Goal: Task Accomplishment & Management: Use online tool/utility

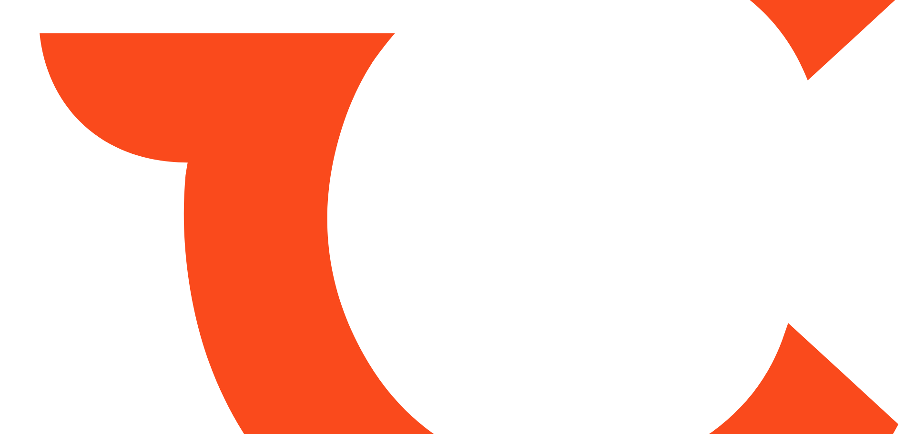
type input "*****"
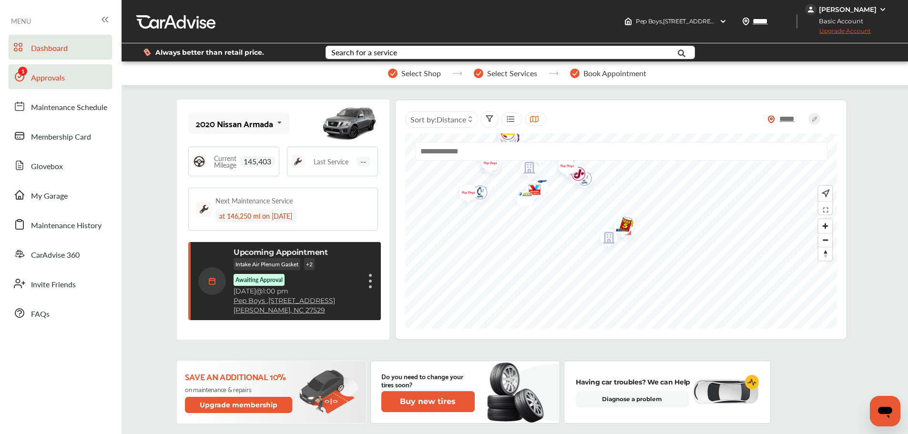
click at [43, 81] on span "Approvals" at bounding box center [48, 78] width 34 height 12
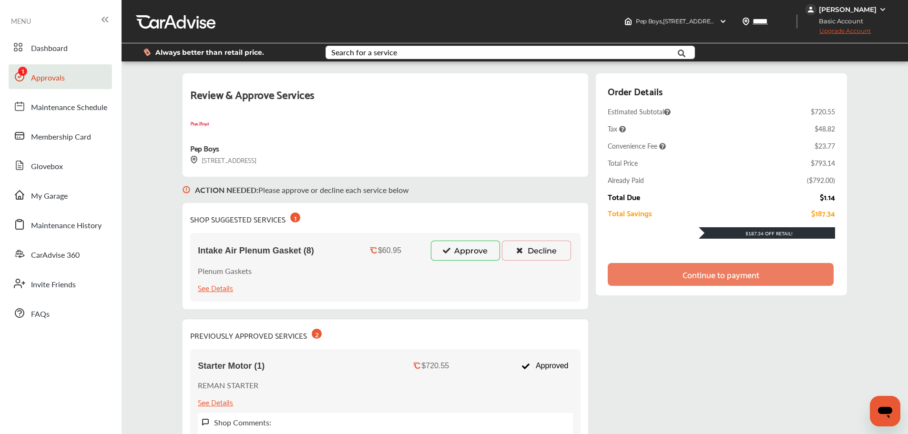
click at [453, 253] on button "Approve" at bounding box center [465, 251] width 69 height 20
